Goal: Information Seeking & Learning: Learn about a topic

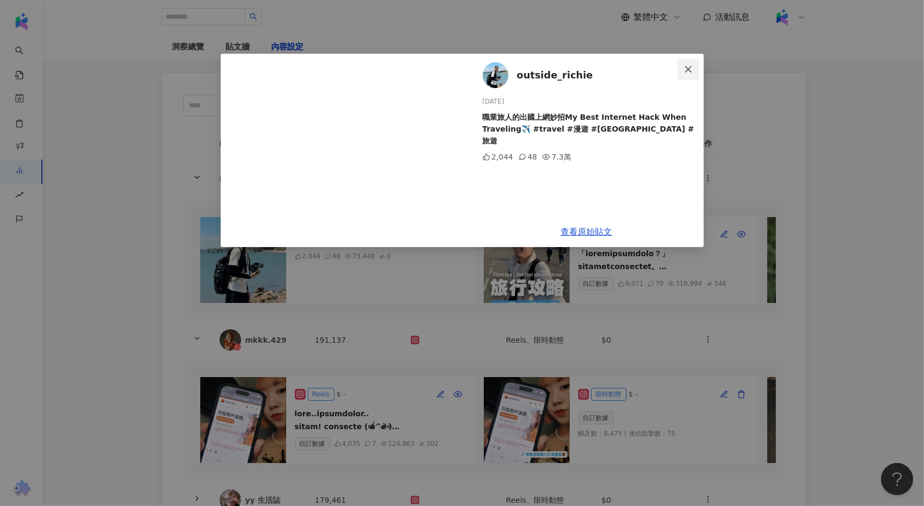
click at [680, 70] on span "Close" at bounding box center [688, 69] width 21 height 9
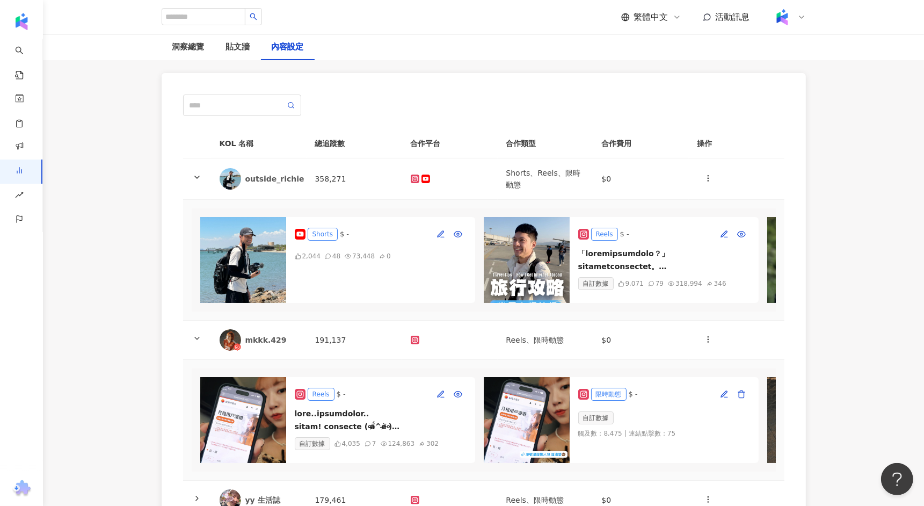
click at [256, 143] on th "KOL 名稱" at bounding box center [259, 144] width 96 height 30
click at [246, 142] on th "KOL 名稱" at bounding box center [259, 144] width 96 height 30
click at [229, 147] on th "KOL 名稱" at bounding box center [259, 144] width 96 height 30
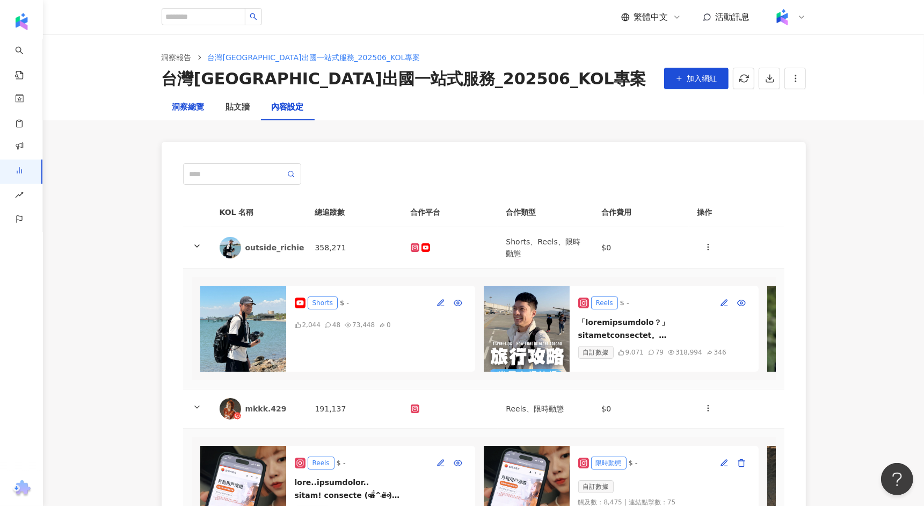
click at [193, 108] on div "洞察總覽" at bounding box center [188, 107] width 32 height 13
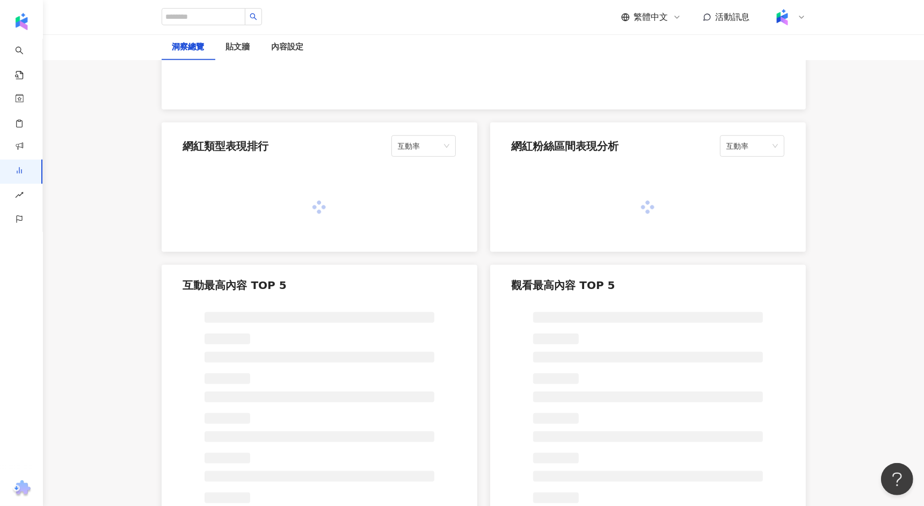
scroll to position [734, 0]
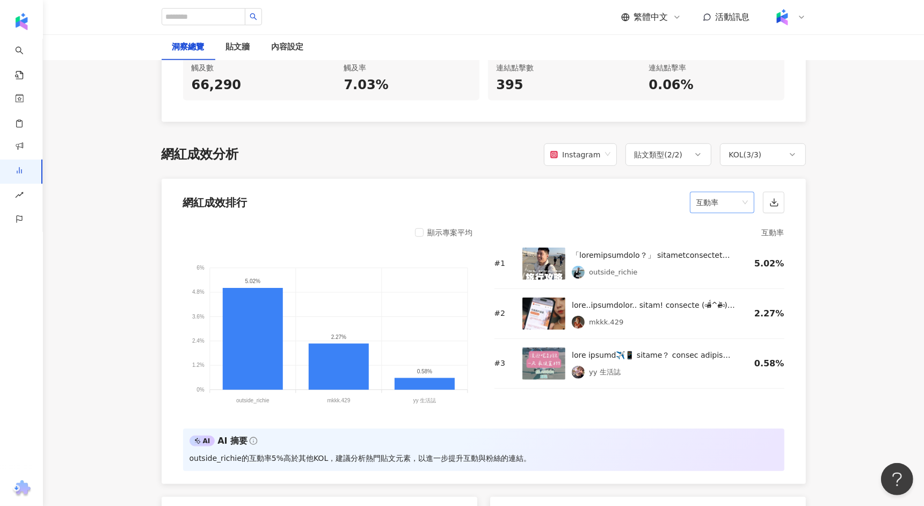
click at [730, 200] on span "互動率" at bounding box center [722, 202] width 52 height 20
click at [720, 231] on div "按讚數" at bounding box center [722, 224] width 60 height 18
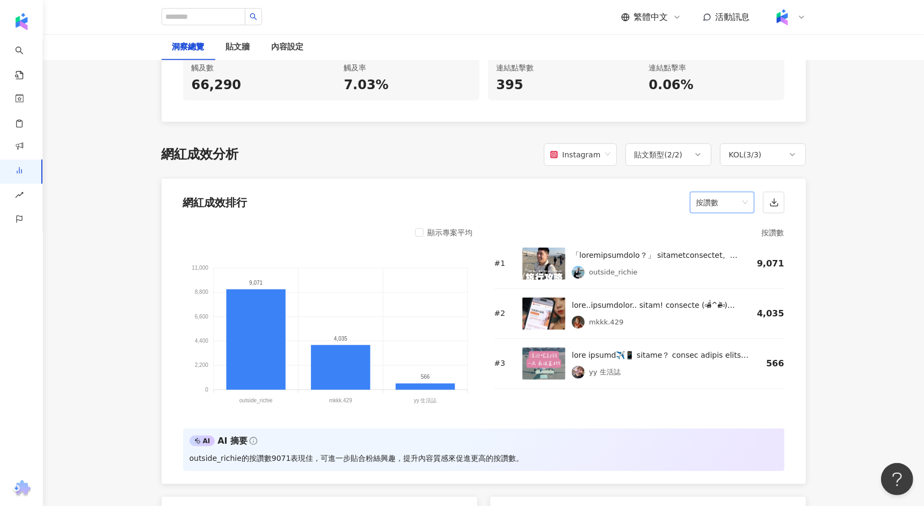
click at [737, 196] on span "按讚數" at bounding box center [722, 202] width 52 height 20
click at [729, 231] on div "按讚數" at bounding box center [722, 224] width 60 height 18
click at [729, 207] on span "按讚數" at bounding box center [722, 202] width 52 height 20
click at [721, 247] on div "留言數" at bounding box center [721, 243] width 47 height 12
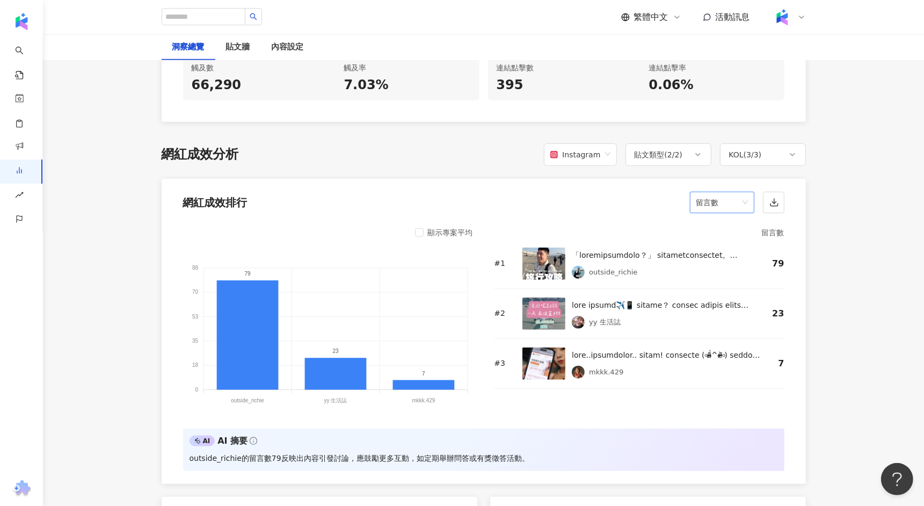
click at [733, 199] on span "留言數" at bounding box center [722, 202] width 52 height 20
click at [724, 263] on div "互動數" at bounding box center [721, 261] width 47 height 12
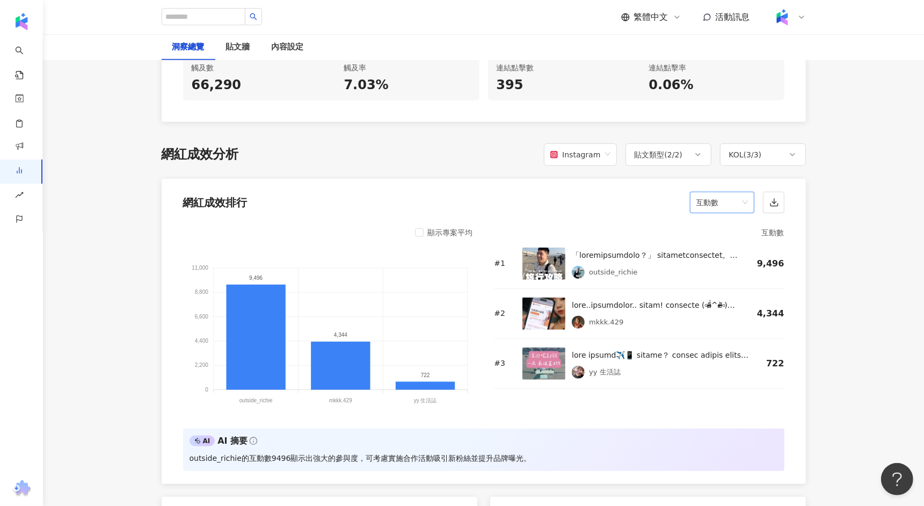
click at [730, 204] on span "互動數" at bounding box center [722, 202] width 52 height 20
click at [712, 276] on div "互動率" at bounding box center [721, 279] width 47 height 12
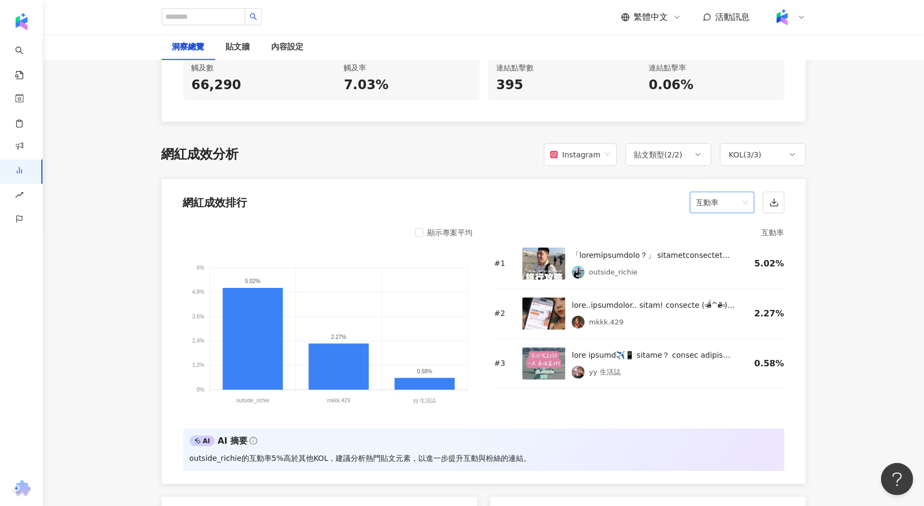
click at [726, 199] on span "互動率" at bounding box center [722, 202] width 52 height 20
click at [717, 301] on div "觀看數" at bounding box center [721, 298] width 47 height 12
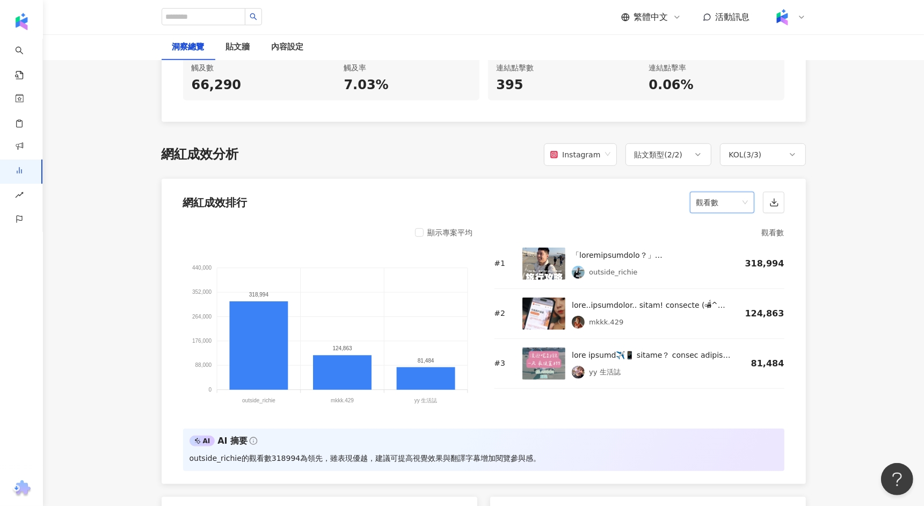
click at [731, 201] on span "觀看數" at bounding box center [722, 202] width 52 height 20
click at [715, 315] on div "觀看率" at bounding box center [721, 316] width 47 height 12
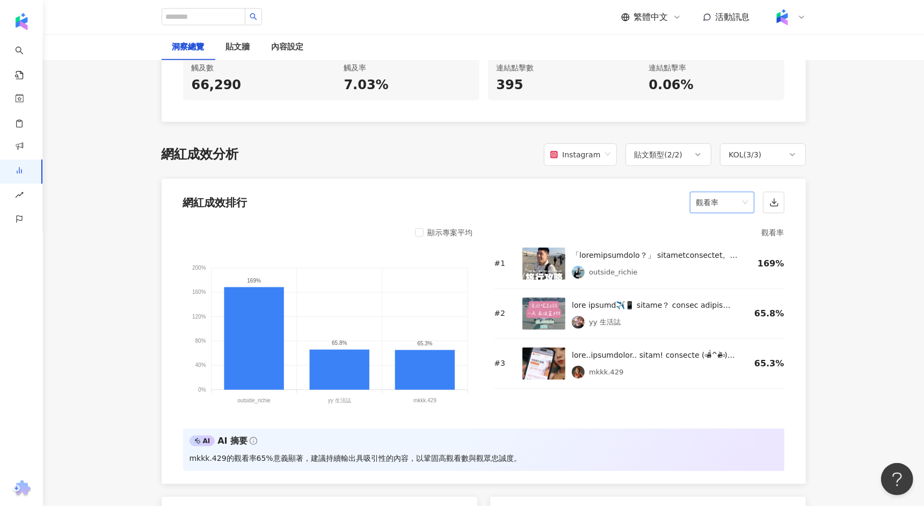
click at [738, 195] on span "觀看率" at bounding box center [722, 202] width 52 height 20
click at [719, 330] on div "觸及數" at bounding box center [721, 334] width 47 height 12
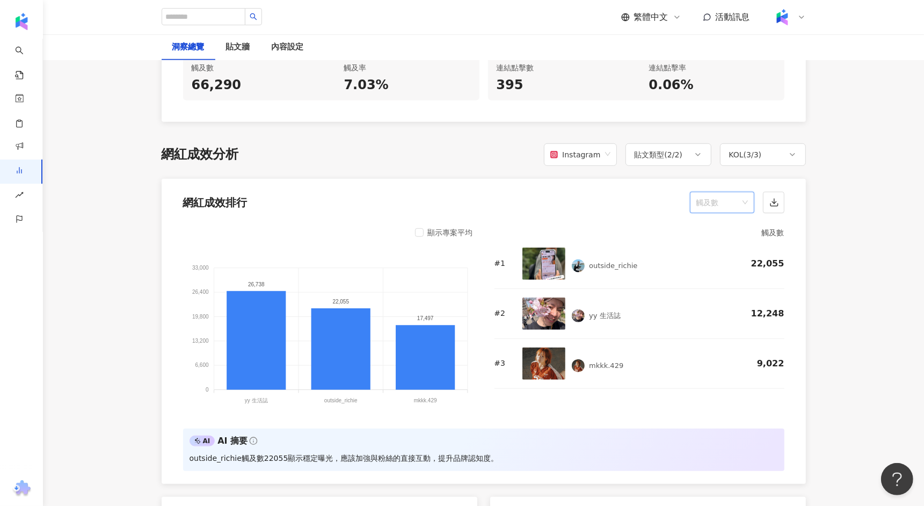
click at [737, 195] on span "觸及數" at bounding box center [722, 202] width 52 height 20
click at [724, 312] on div "觸及率" at bounding box center [721, 317] width 47 height 12
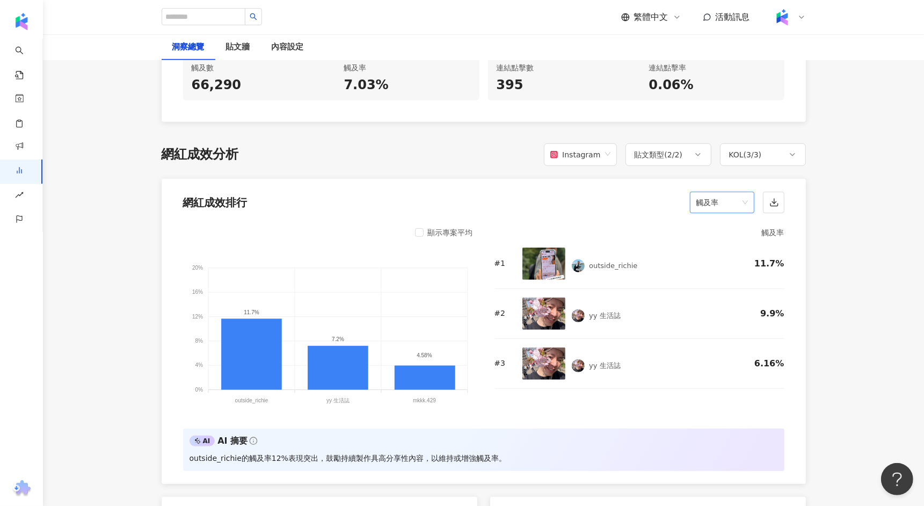
click at [726, 192] on span "觸及率" at bounding box center [722, 202] width 52 height 20
click at [713, 330] on div "連結點擊數" at bounding box center [721, 326] width 47 height 12
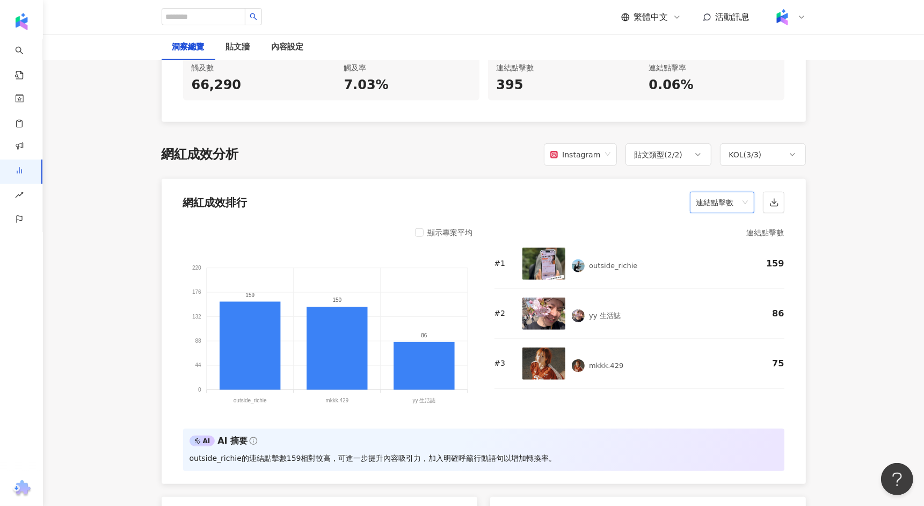
click at [724, 198] on span "連結點擊數" at bounding box center [722, 202] width 52 height 20
click at [713, 346] on div "連結點擊率" at bounding box center [721, 344] width 47 height 12
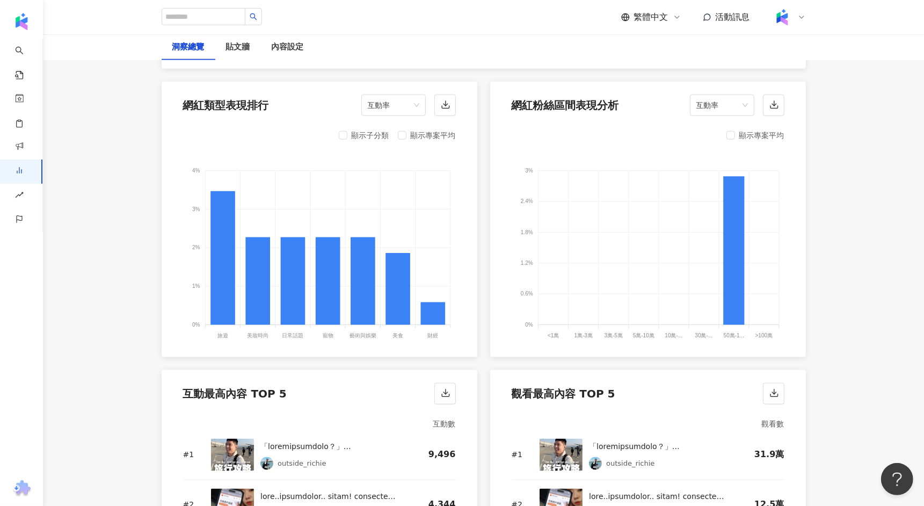
scroll to position [1126, 0]
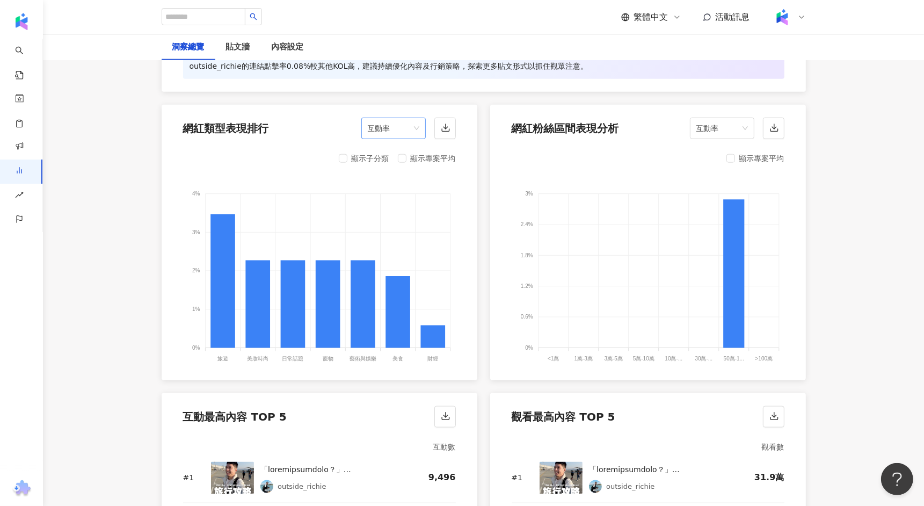
click at [403, 123] on span "互動率" at bounding box center [394, 128] width 52 height 20
click at [391, 210] on div "觸及數" at bounding box center [393, 215] width 47 height 12
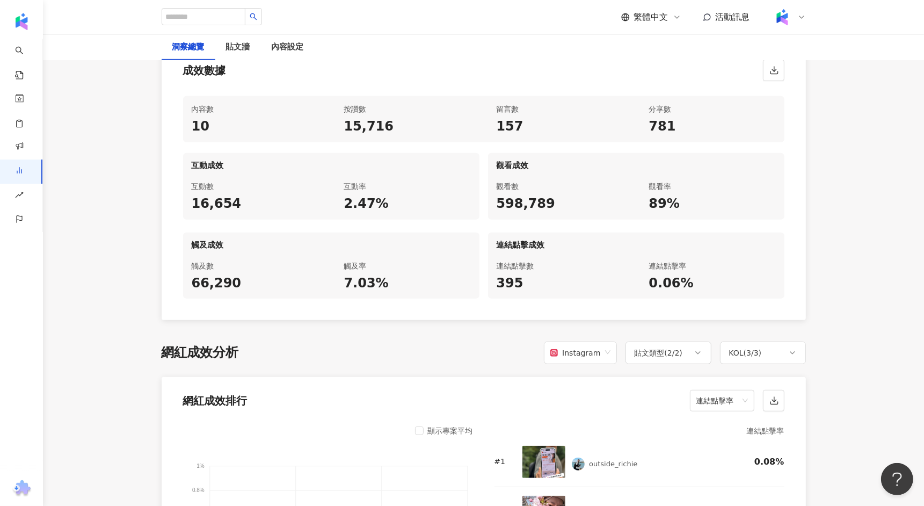
scroll to position [664, 0]
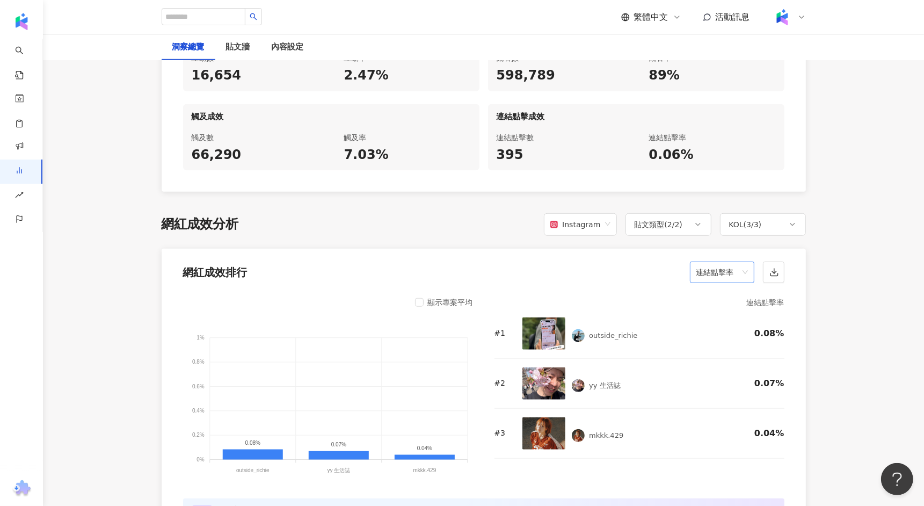
click at [717, 275] on span "連結點擊率" at bounding box center [722, 272] width 52 height 20
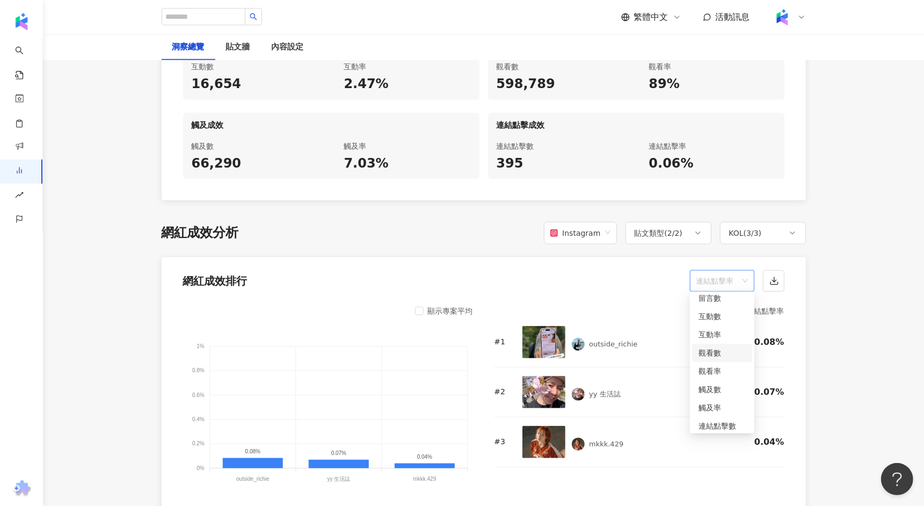
scroll to position [45, 0]
click at [716, 369] on div "觸及數" at bounding box center [721, 368] width 47 height 12
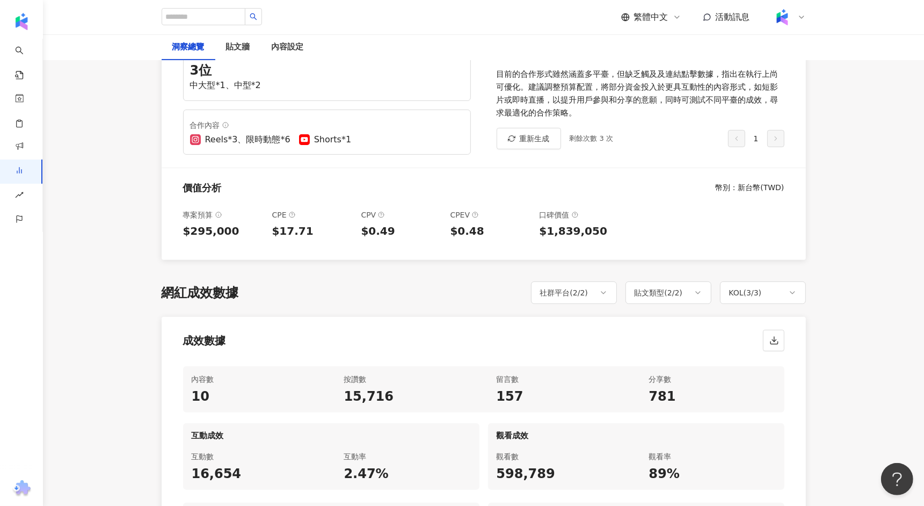
scroll to position [0, 0]
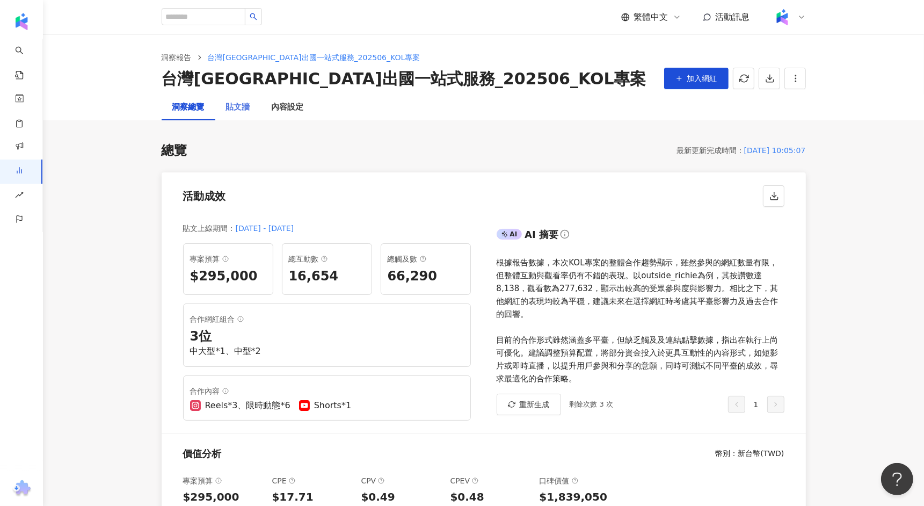
click at [257, 111] on div "貼文牆" at bounding box center [238, 107] width 46 height 26
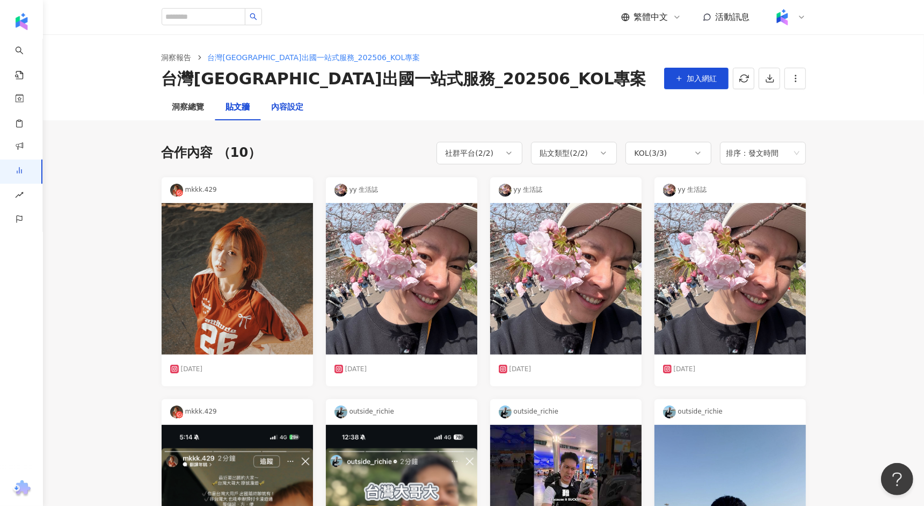
click at [295, 108] on div "內容設定" at bounding box center [288, 107] width 32 height 13
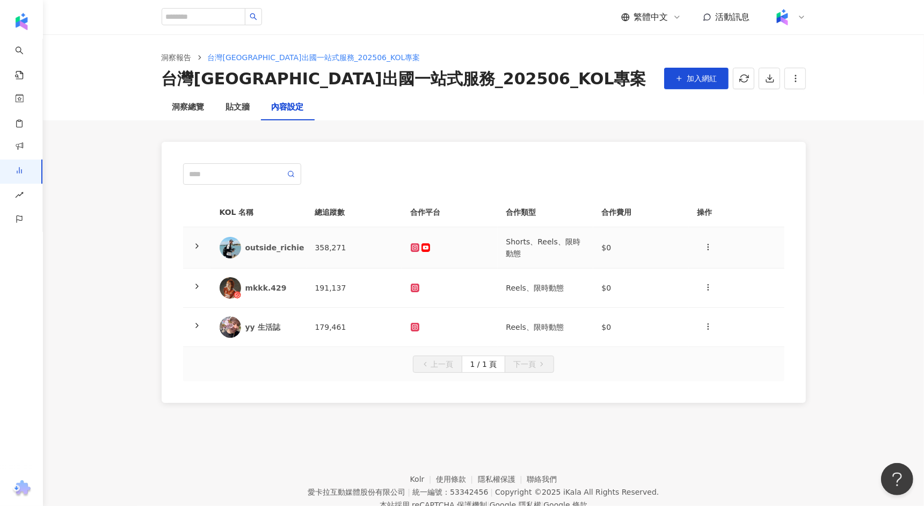
click at [290, 244] on div "outside_richie" at bounding box center [274, 247] width 59 height 11
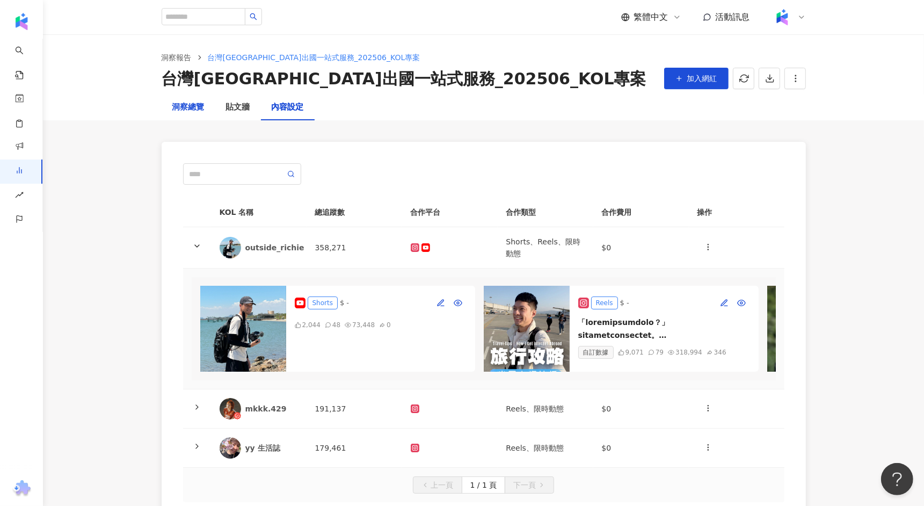
click at [187, 101] on div "洞察總覽" at bounding box center [188, 107] width 32 height 13
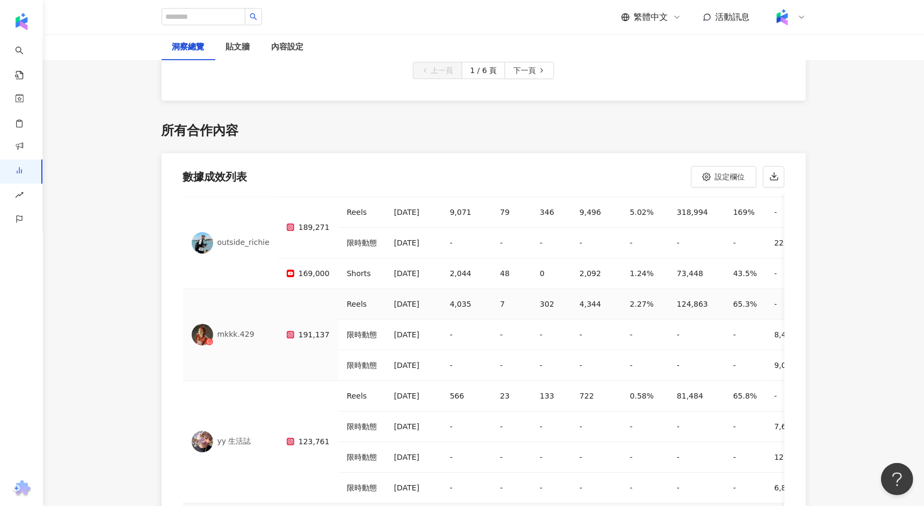
scroll to position [31, 0]
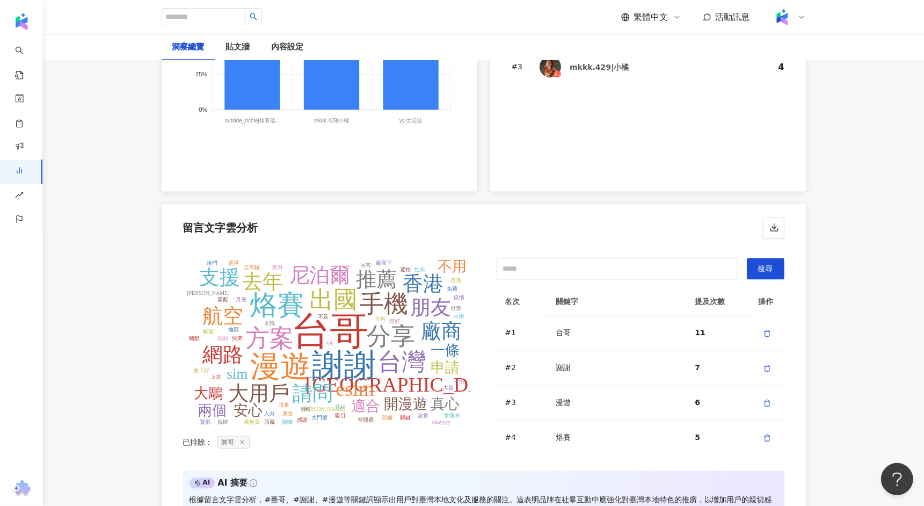
scroll to position [2129, 0]
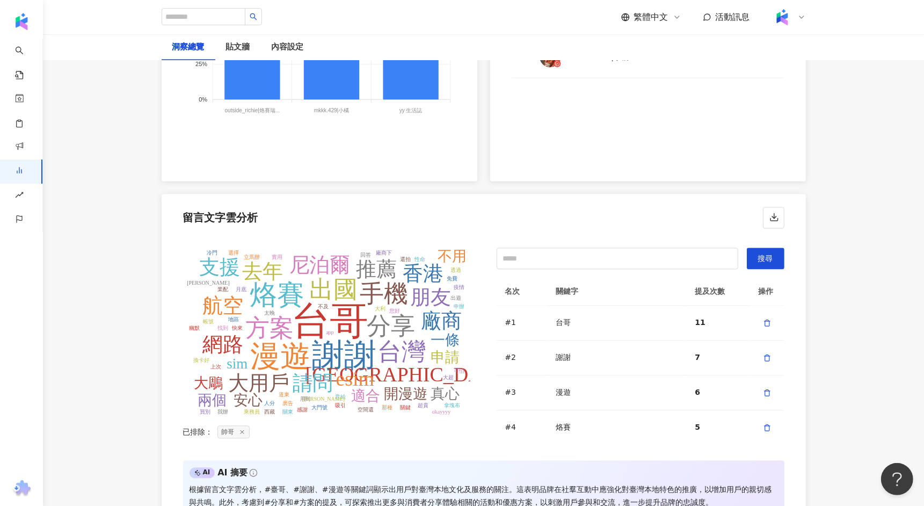
click at [555, 228] on div "留言文字雲分析" at bounding box center [484, 214] width 644 height 41
click at [546, 250] on input "text" at bounding box center [618, 257] width 242 height 21
type input "*"
click at [572, 317] on div "台哥" at bounding box center [617, 322] width 122 height 11
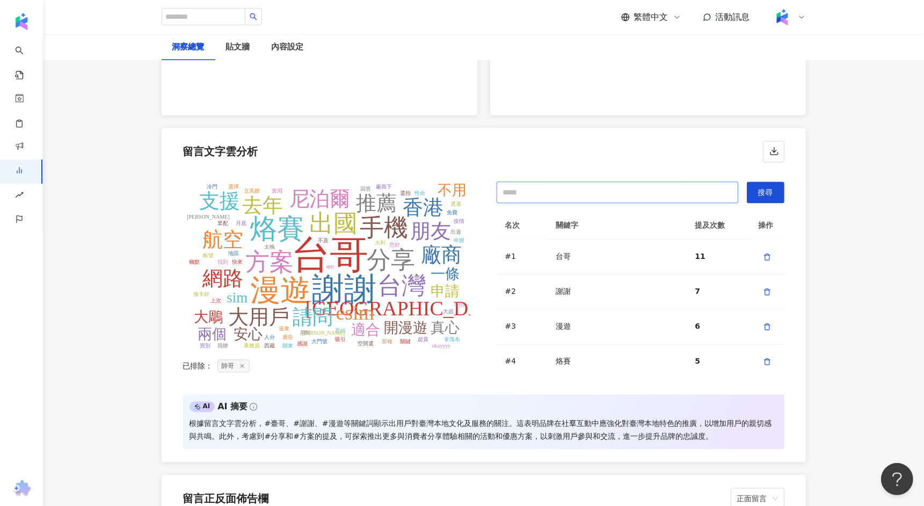
click at [545, 181] on input "text" at bounding box center [618, 191] width 242 height 21
click at [627, 191] on input "**" at bounding box center [618, 191] width 242 height 21
click at [757, 190] on button "搜尋" at bounding box center [766, 191] width 38 height 21
click at [675, 188] on input "**" at bounding box center [618, 191] width 242 height 21
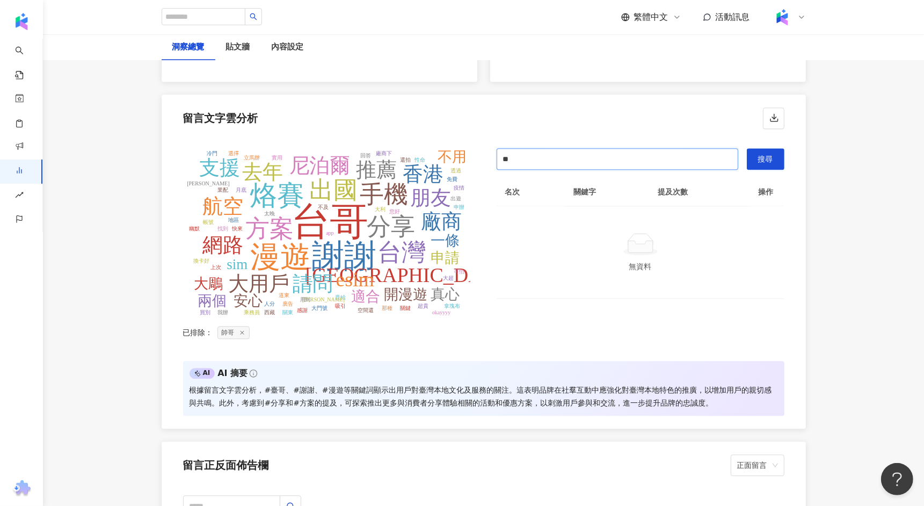
scroll to position [2229, 0]
click at [329, 251] on tspan "謝謝" at bounding box center [344, 254] width 64 height 35
click at [470, 215] on icon "台哥 謝謝 漫遊 烙賽 手機 出國 分享 方案 台灣 大哥大 香港 esim 請問 大用戶 去年 推薦 尼泊爾 朋友 網路 廠商 航空 支援 開漫遊 申請 真…" at bounding box center [327, 234] width 288 height 172
click at [537, 154] on input "**" at bounding box center [618, 157] width 242 height 21
type input "*"
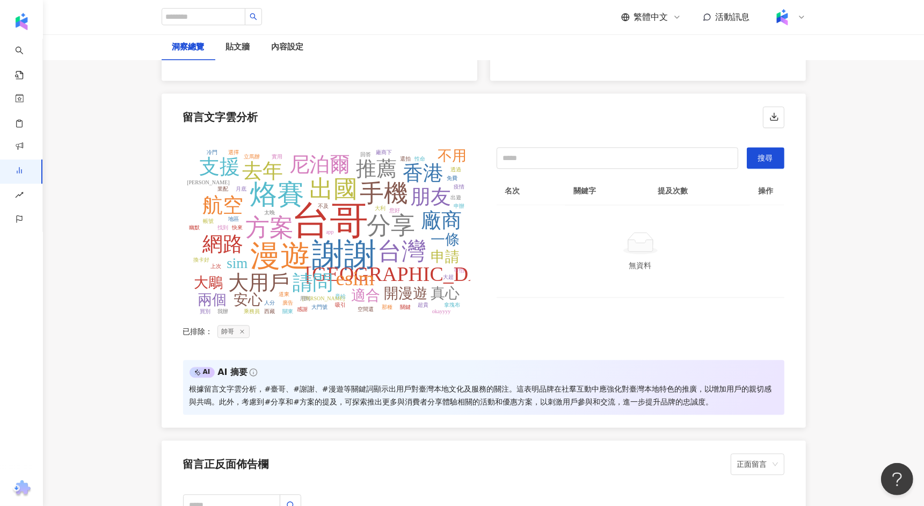
click at [417, 214] on icon "台哥 謝謝 漫遊 烙賽 手機 出國 分享 方案 台灣 大哥大 香港 esim 請問 大用戶 去年 推薦 尼泊爾 朋友 網路 廠商 航空 支援 開漫遊 申請 真…" at bounding box center [327, 234] width 288 height 172
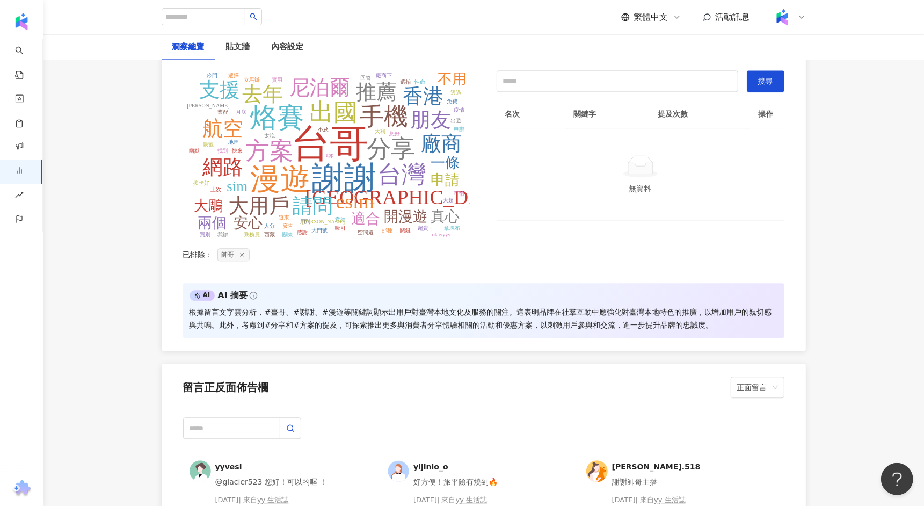
scroll to position [2302, 0]
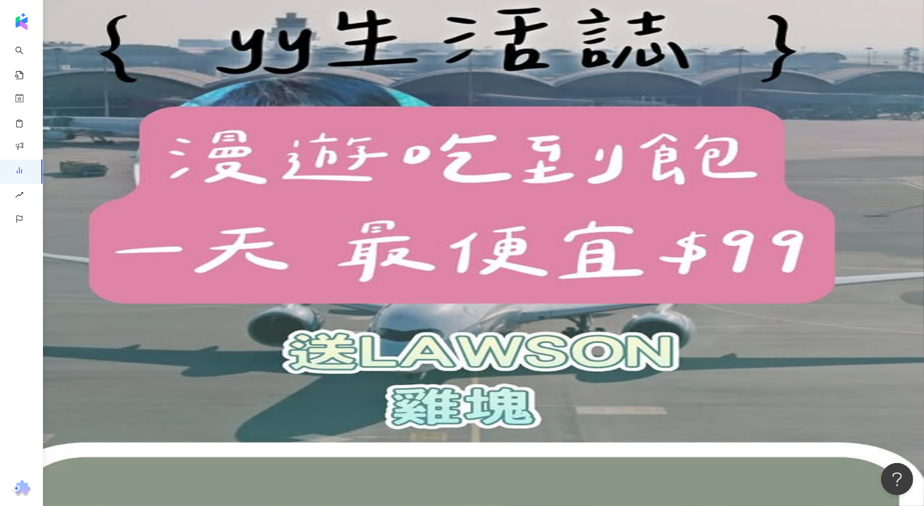
click at [85, 108] on div "貼文牆" at bounding box center [73, 102] width 23 height 12
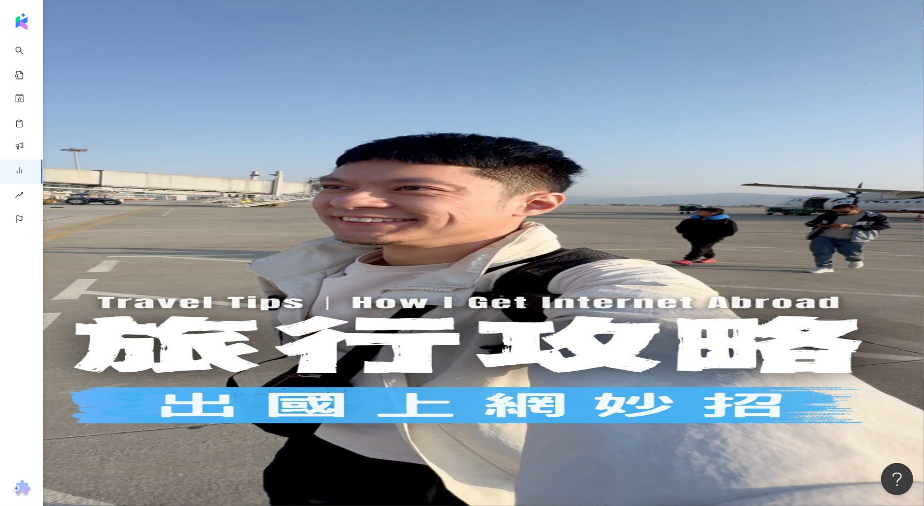
click at [199, 287] on img at bounding box center [462, 253] width 924 height 506
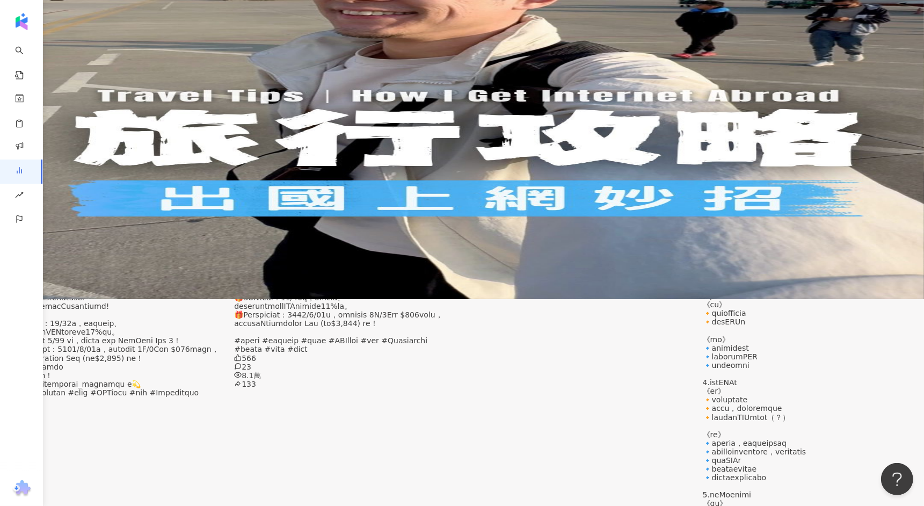
scroll to position [203, 0]
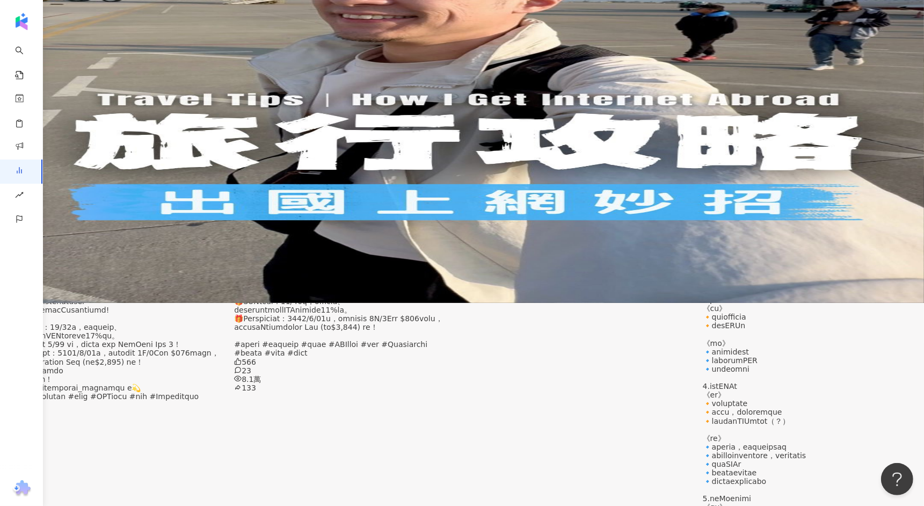
click at [272, 129] on img at bounding box center [462, 50] width 924 height 506
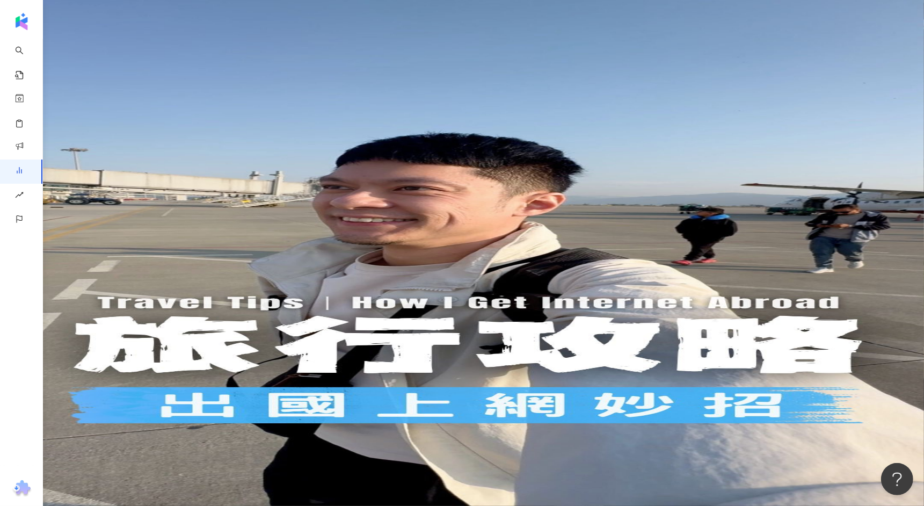
click at [136, 105] on div "內容設定" at bounding box center [121, 102] width 30 height 12
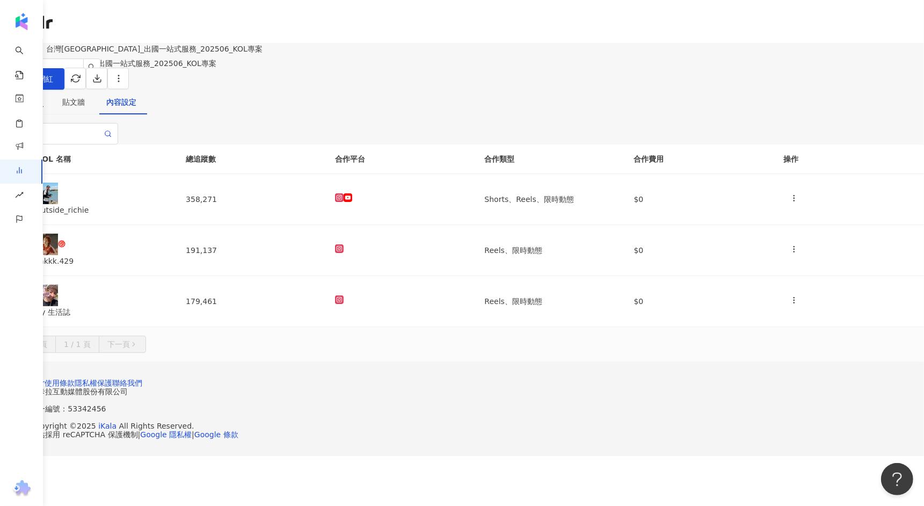
scroll to position [49, 0]
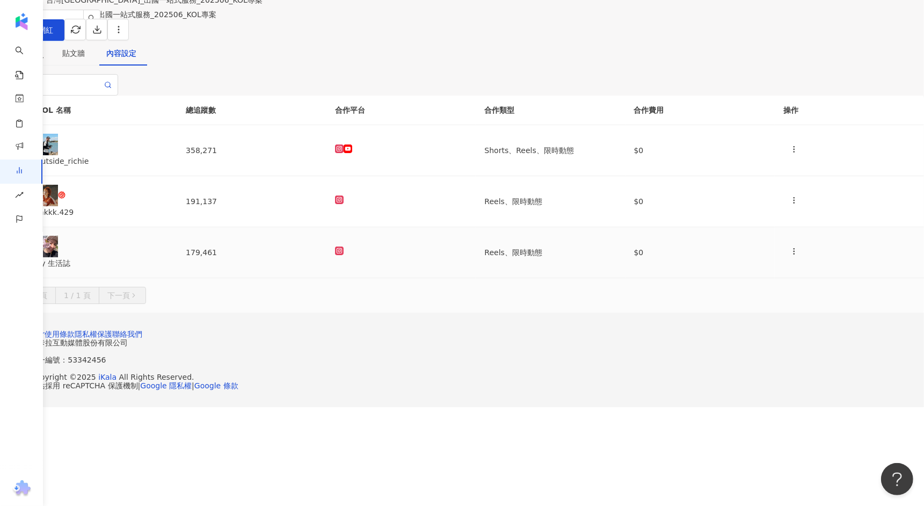
click at [413, 269] on td at bounding box center [400, 252] width 149 height 51
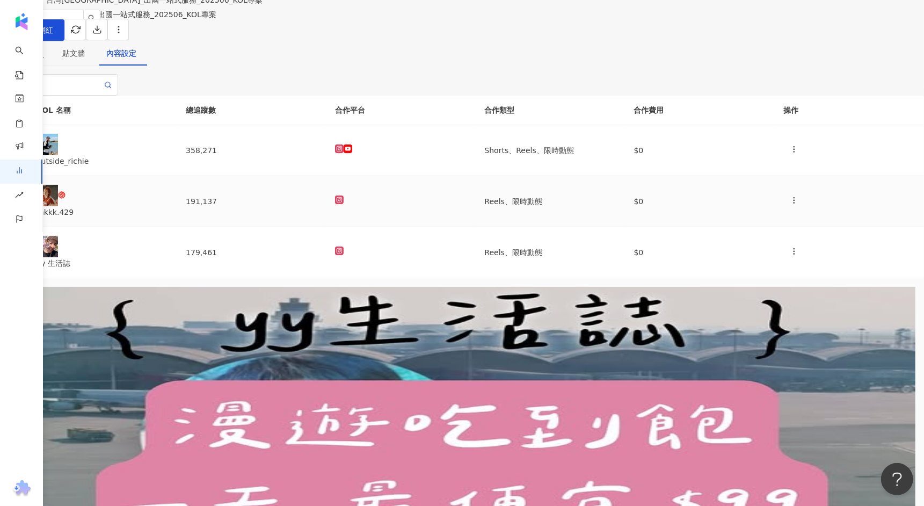
click at [423, 227] on td at bounding box center [400, 201] width 149 height 51
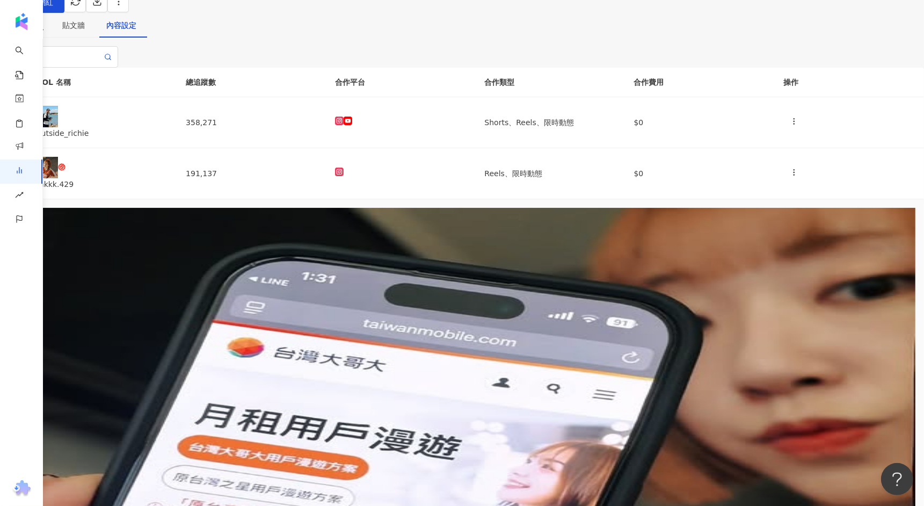
scroll to position [0, 1]
click at [41, 31] on div "洞察總覽" at bounding box center [26, 25] width 30 height 12
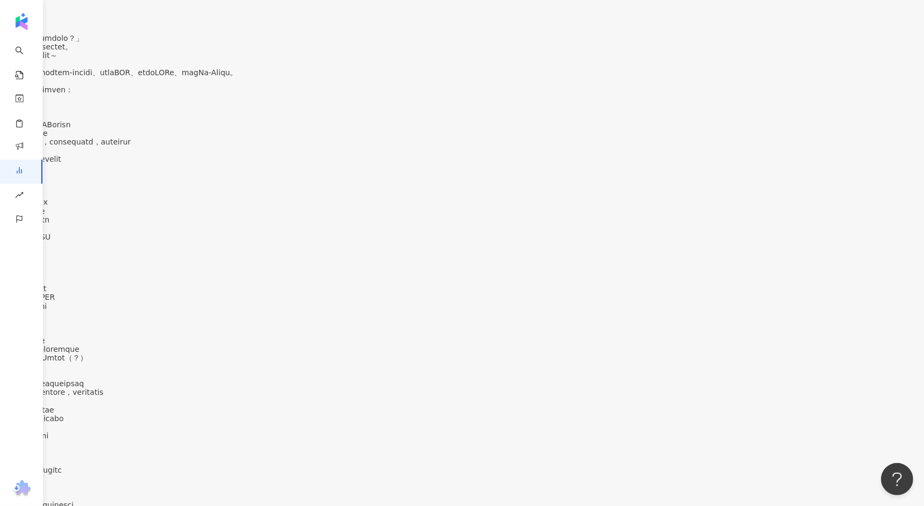
scroll to position [3191, 0]
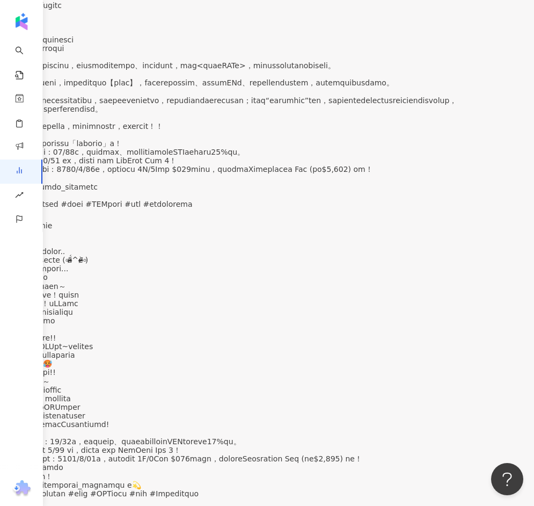
scroll to position [0, 229]
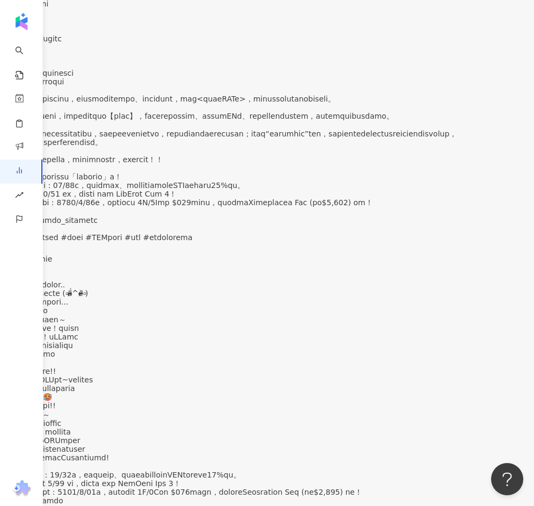
scroll to position [42, 448]
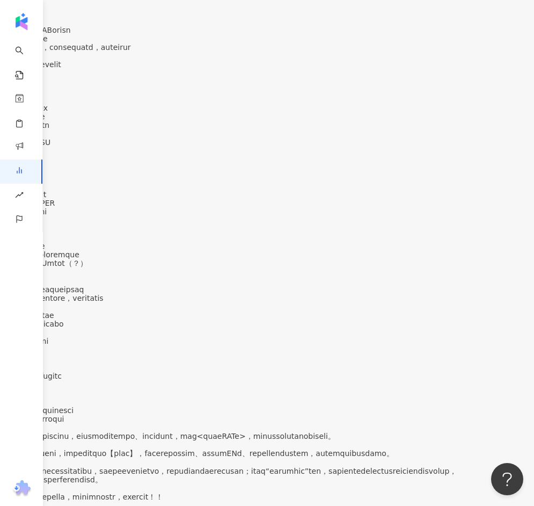
scroll to position [3042, 0]
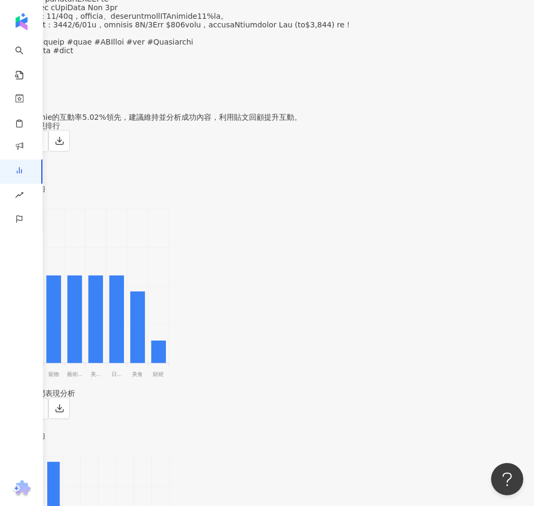
scroll to position [2290, 0]
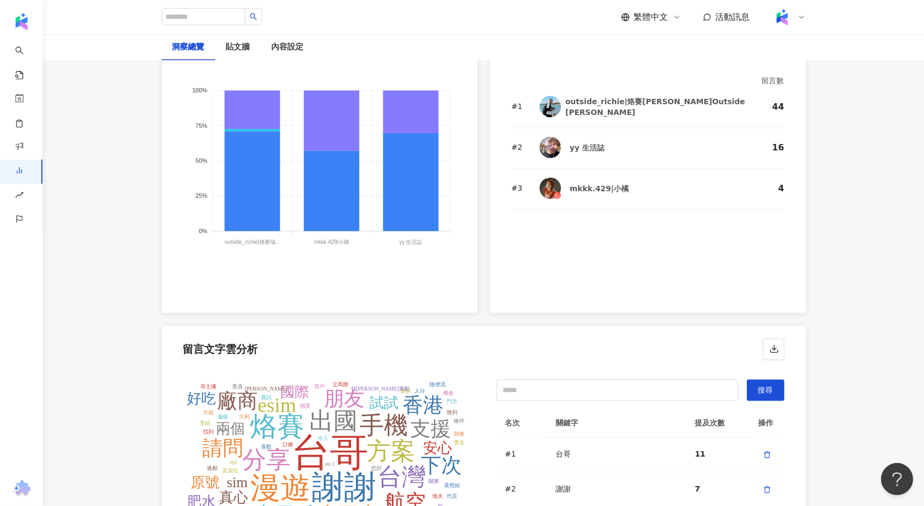
scroll to position [2102, 0]
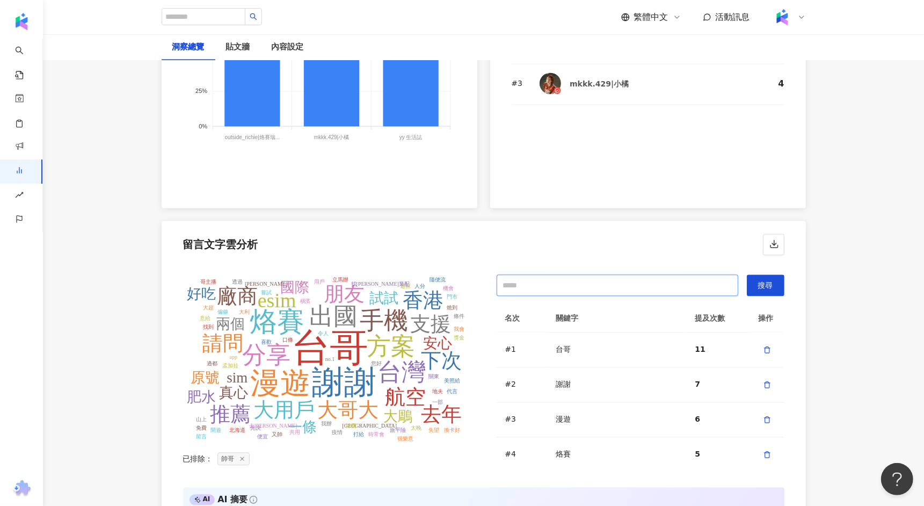
click at [504, 277] on input "text" at bounding box center [618, 284] width 242 height 21
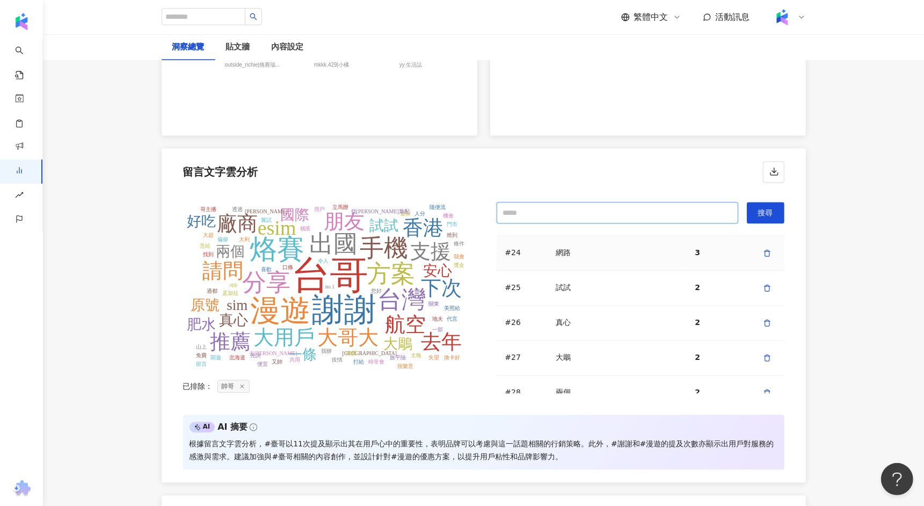
scroll to position [840, 0]
click at [766, 341] on icon "button" at bounding box center [766, 344] width 4 height 6
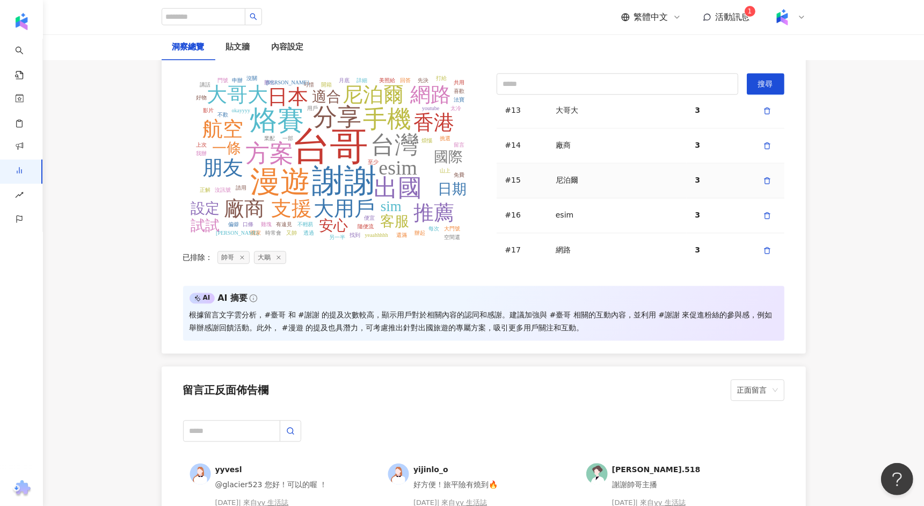
scroll to position [458, 0]
click at [767, 140] on icon "button" at bounding box center [767, 144] width 8 height 8
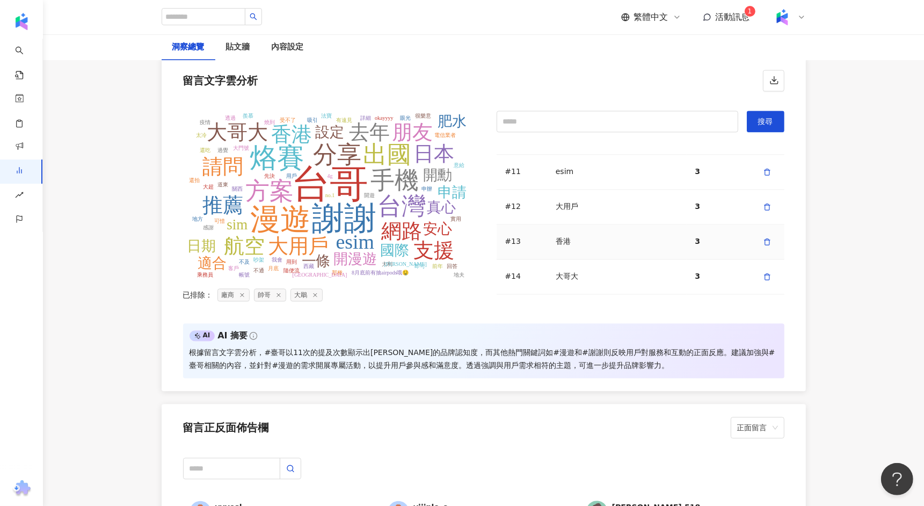
scroll to position [382, 0]
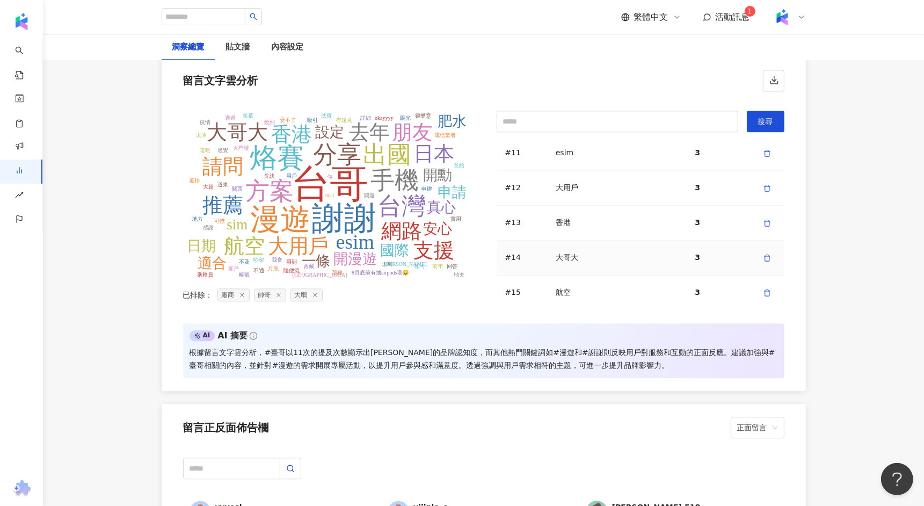
click at [610, 252] on div "大哥大" at bounding box center [617, 257] width 122 height 11
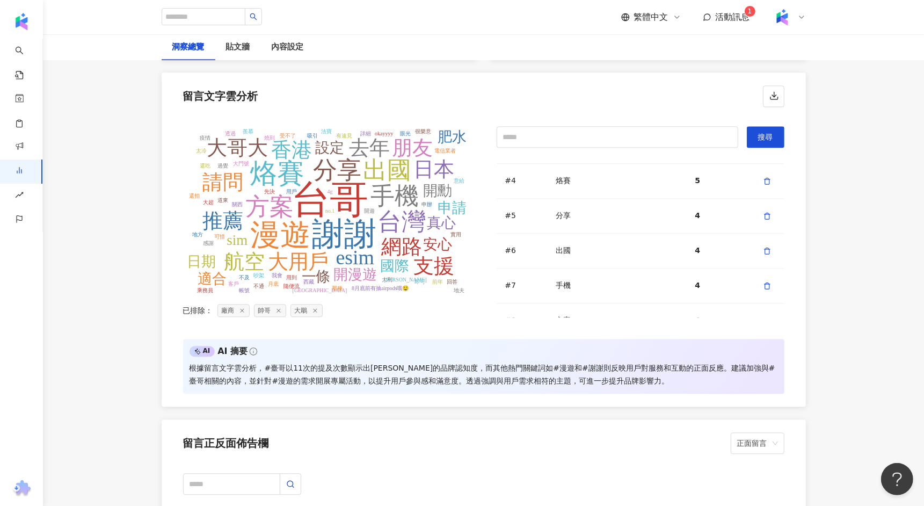
scroll to position [2266, 0]
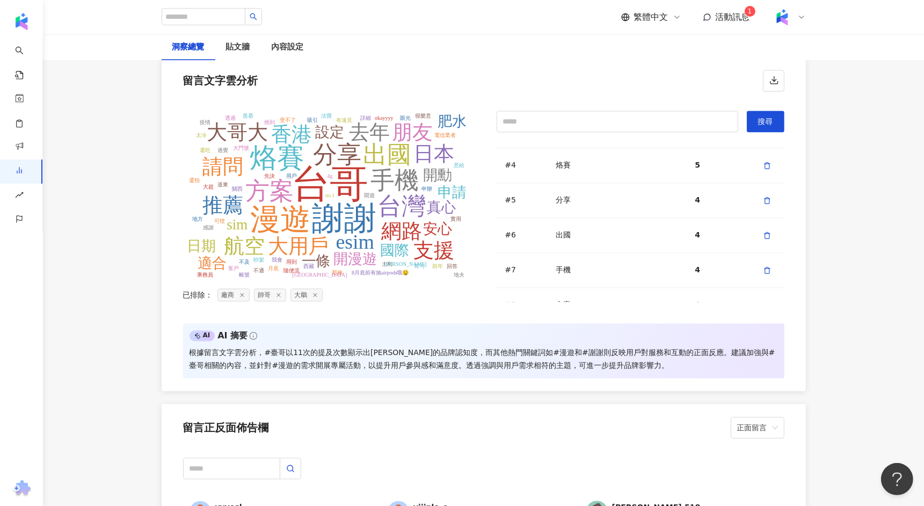
drag, startPoint x: 475, startPoint y: 338, endPoint x: 596, endPoint y: 339, distance: 121.3
click at [596, 339] on div "AI AI 摘要 根據留言文字雲分析，#臺哥以11次的提及次數顯示出強烈的品牌認知度，而其他熱門關鍵詞如#漫遊和#謝謝則反映用戶對服務和互動的正面反應。建議加…" at bounding box center [483, 350] width 601 height 55
drag, startPoint x: 606, startPoint y: 344, endPoint x: 693, endPoint y: 347, distance: 87.1
click at [693, 347] on div "根據留言文字雲分析，#臺哥以11次的提及次數顯示出強烈的品牌認知度，而其他熱門關鍵詞如#漫遊和#謝謝則反映用戶對服務和互動的正面反應。建議加強與#臺哥相關的內…" at bounding box center [484, 359] width 588 height 26
click at [653, 372] on div "AI AI 摘要 根據留言文字雲分析，#臺哥以11次的提及次數顯示出強烈的品牌認知度，而其他熱門關鍵詞如#漫遊和#謝謝則反映用戶對服務和互動的正面反應。建議加…" at bounding box center [483, 350] width 601 height 55
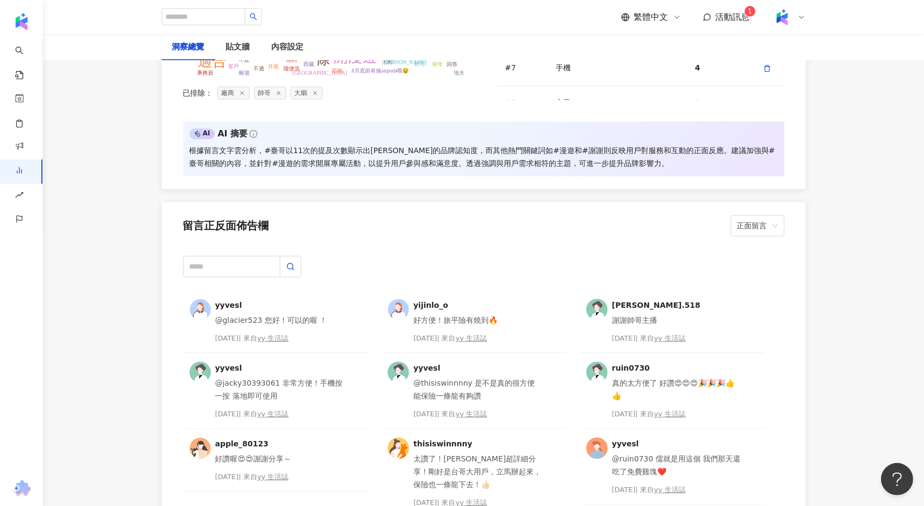
scroll to position [2471, 0]
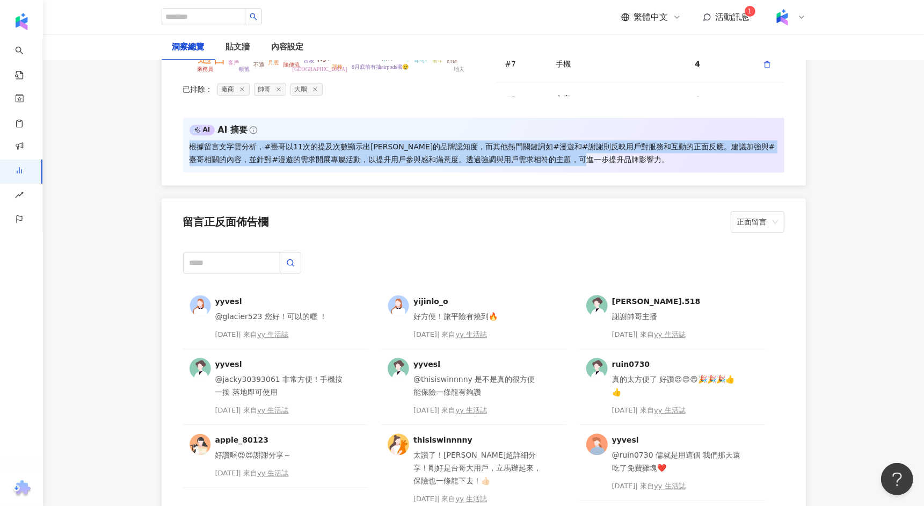
drag, startPoint x: 629, startPoint y: 157, endPoint x: 193, endPoint y: 142, distance: 436.7
click at [193, 142] on div "根據留言文字雲分析，#臺哥以11次的提及次數顯示出強烈的品牌認知度，而其他熱門關鍵詞如#漫遊和#謝謝則反映用戶對服務和互動的正面反應。建議加強與#臺哥相關的內…" at bounding box center [484, 153] width 588 height 26
copy div "根據留言文字雲分析，#臺哥以11次的提及次數顯示出強烈的品牌認知度，而其他熱門關鍵詞如#漫遊和#謝謝則反映用戶對服務和互動的正面反應。建議加強與#臺哥相關的內…"
